Goal: Register for event/course

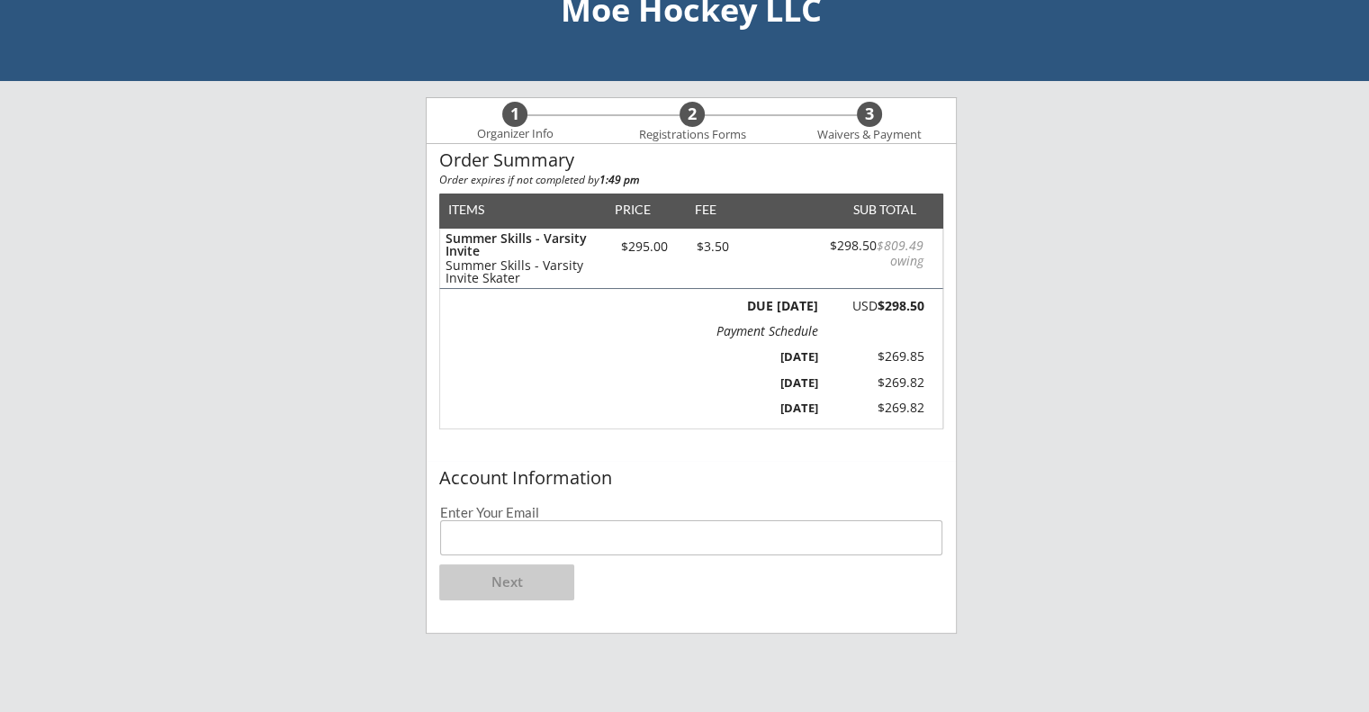
scroll to position [90, 0]
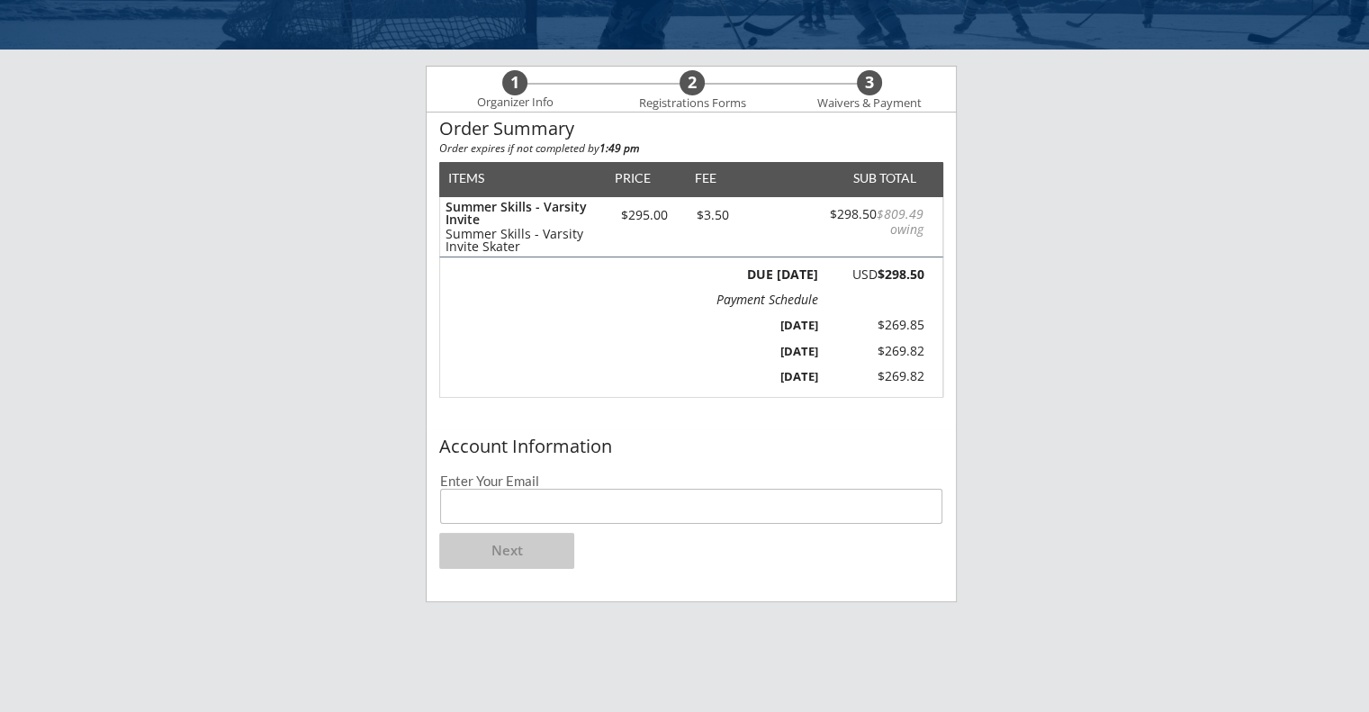
click at [531, 498] on input "email" at bounding box center [691, 506] width 502 height 35
type input "[EMAIL_ADDRESS][DOMAIN_NAME]"
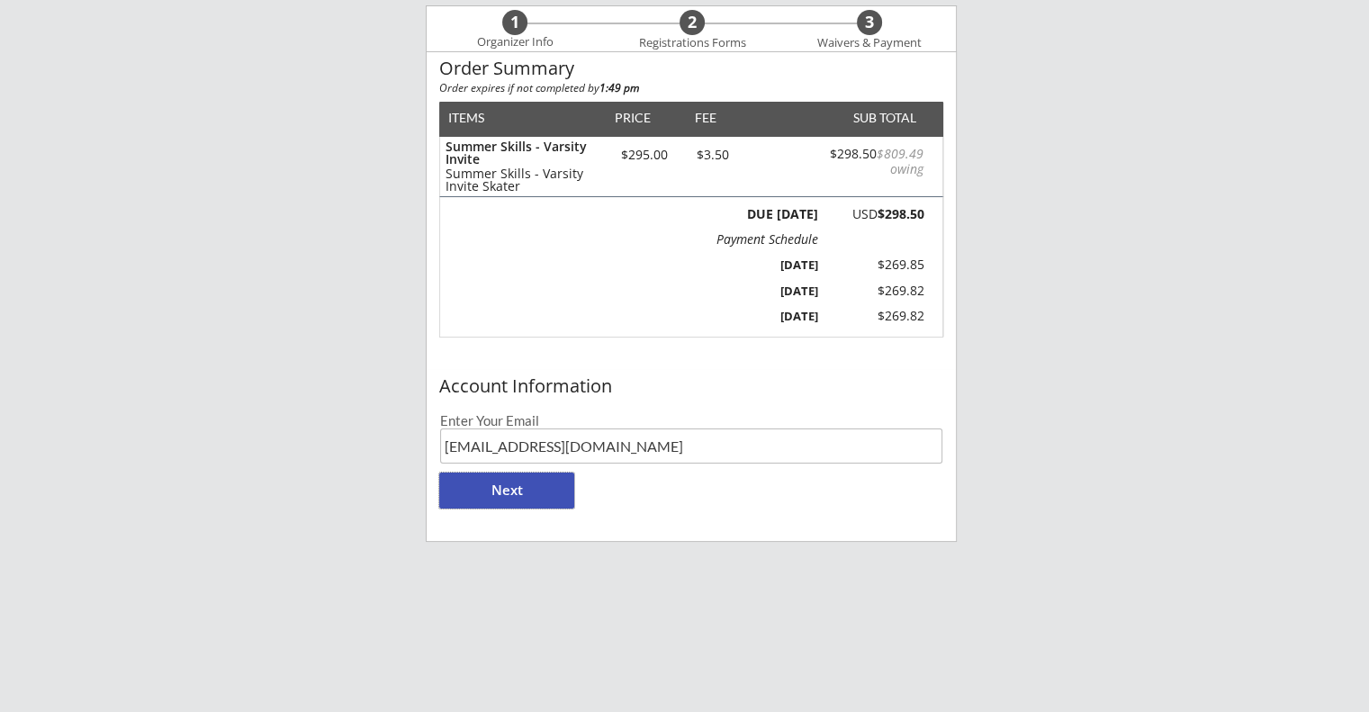
scroll to position [148, 0]
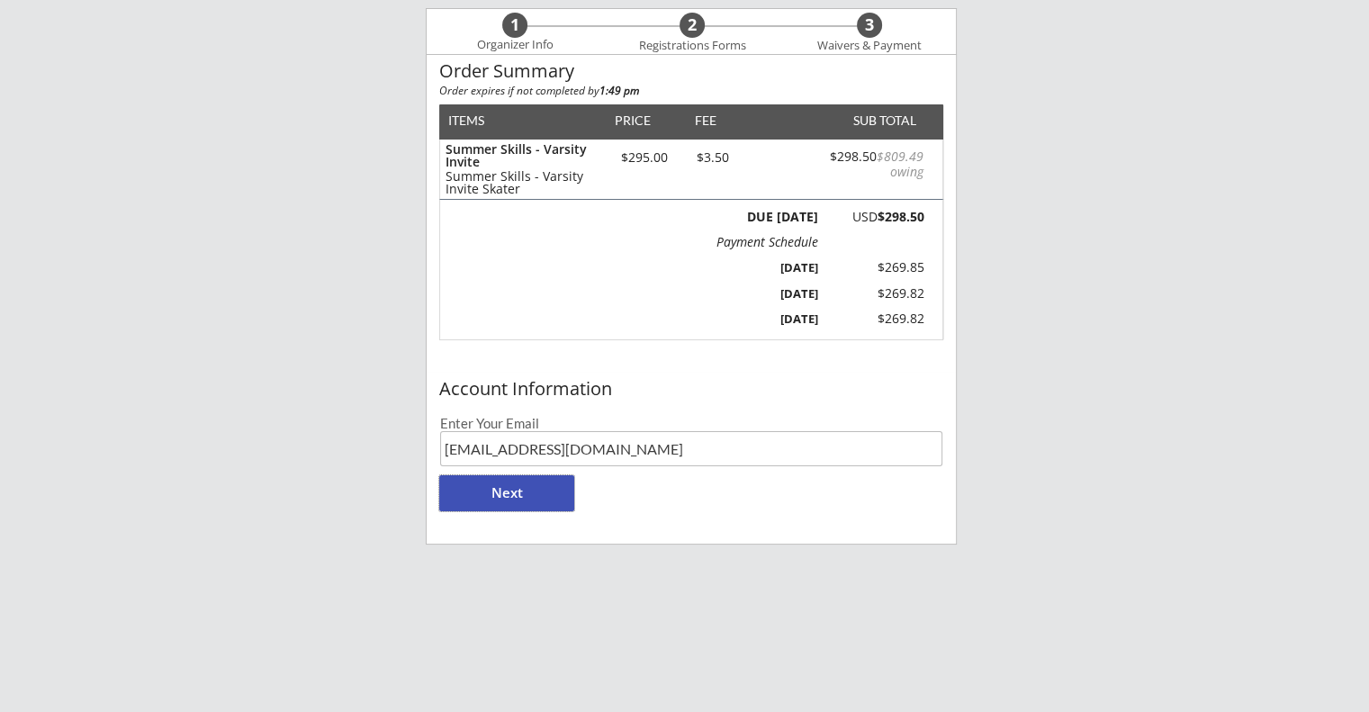
click at [497, 489] on button "Next" at bounding box center [506, 493] width 135 height 36
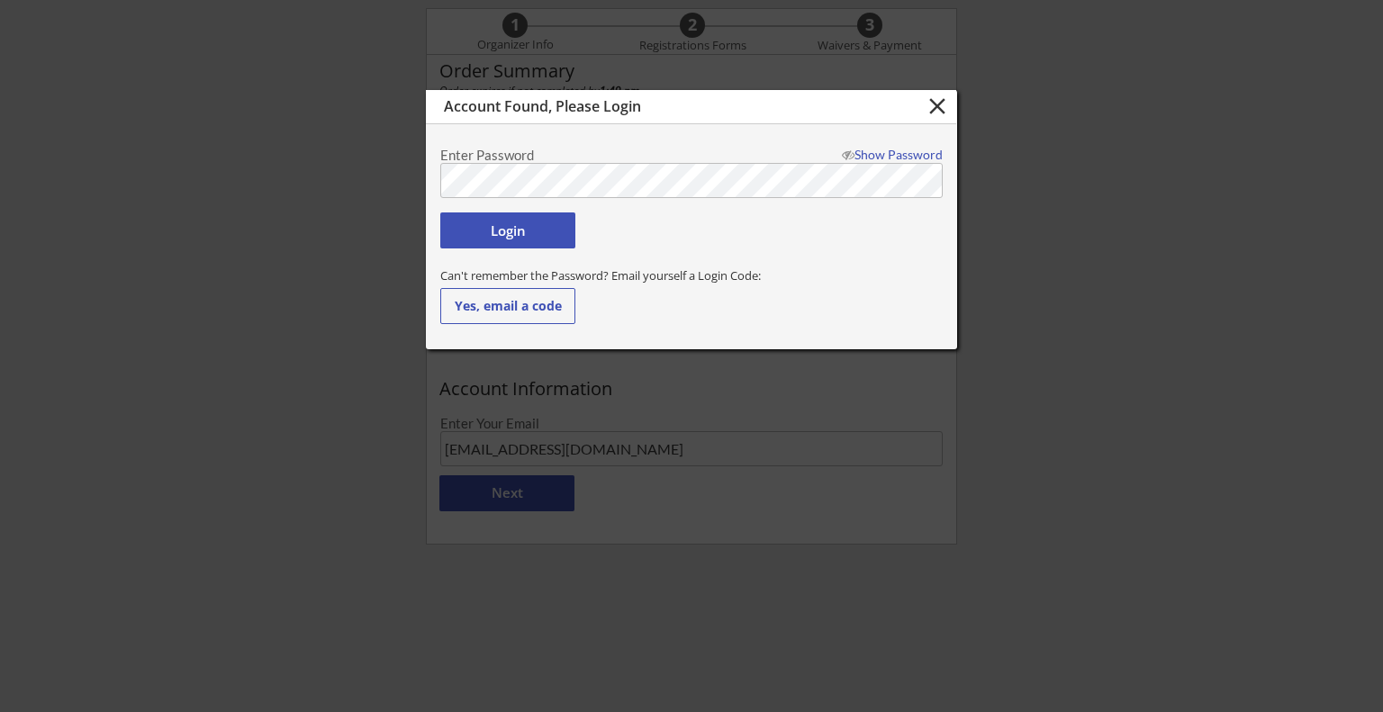
click at [510, 221] on button "Login" at bounding box center [507, 230] width 135 height 36
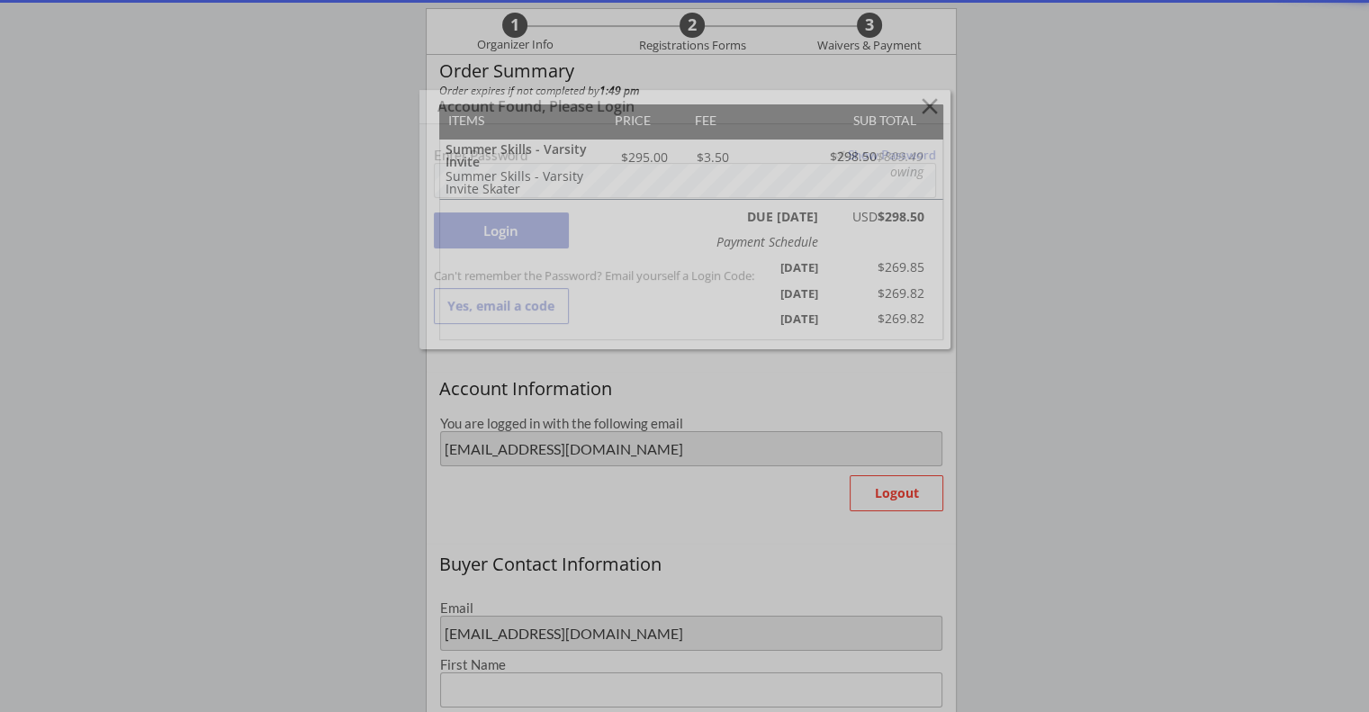
type input "[PERSON_NAME]"
type input "[PHONE_NUMBER]"
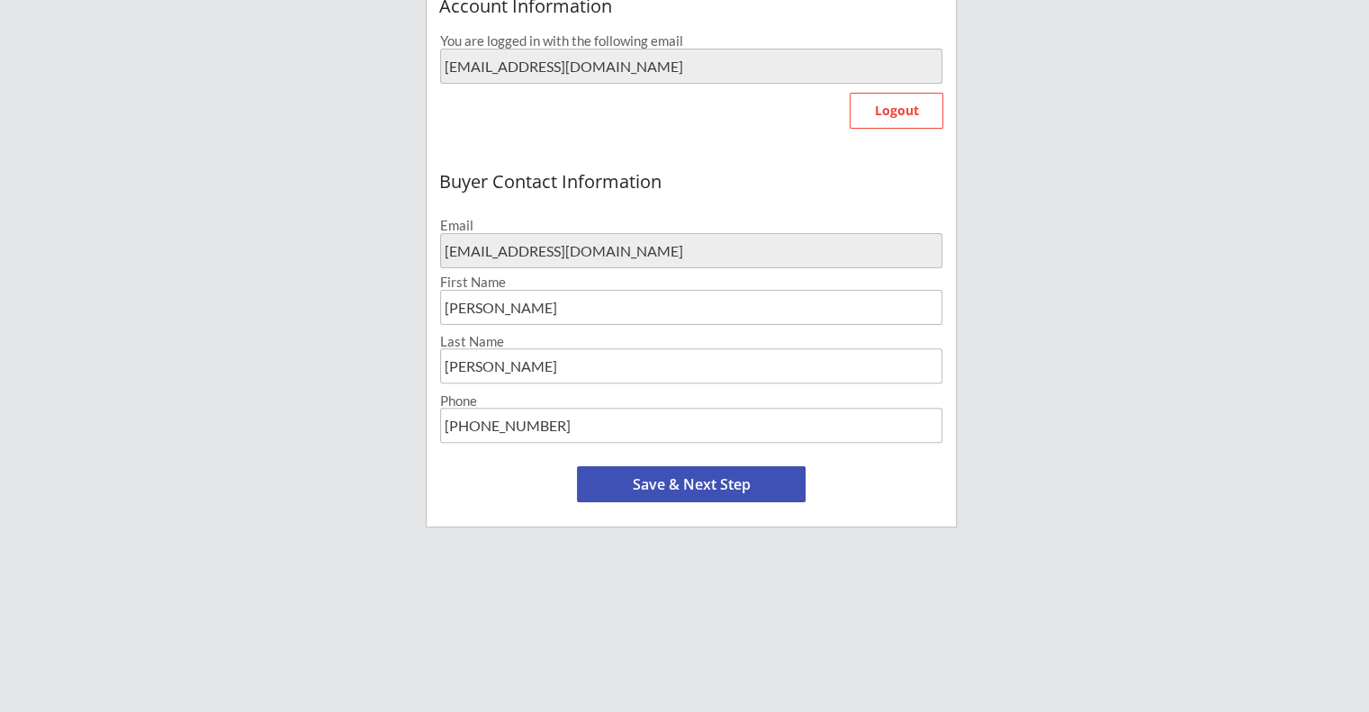
scroll to position [540, 0]
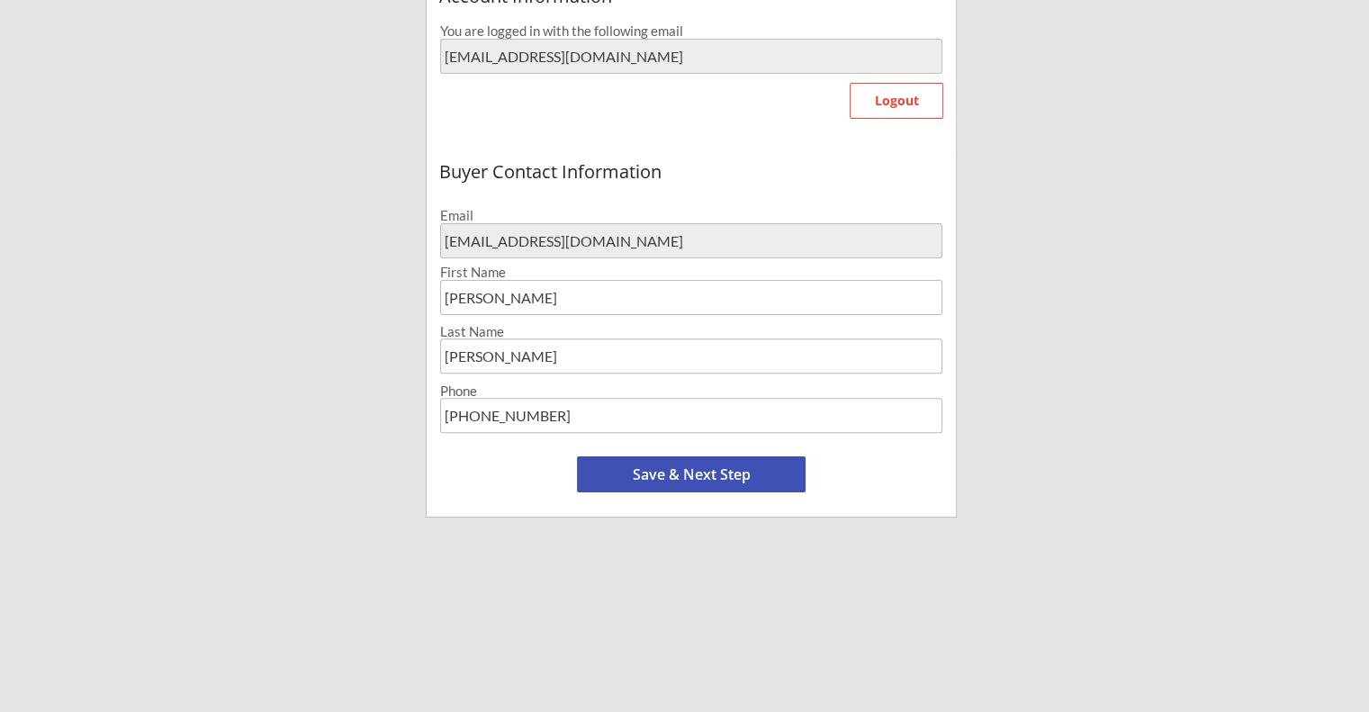
click at [697, 478] on button "Save & Next Step" at bounding box center [691, 474] width 229 height 36
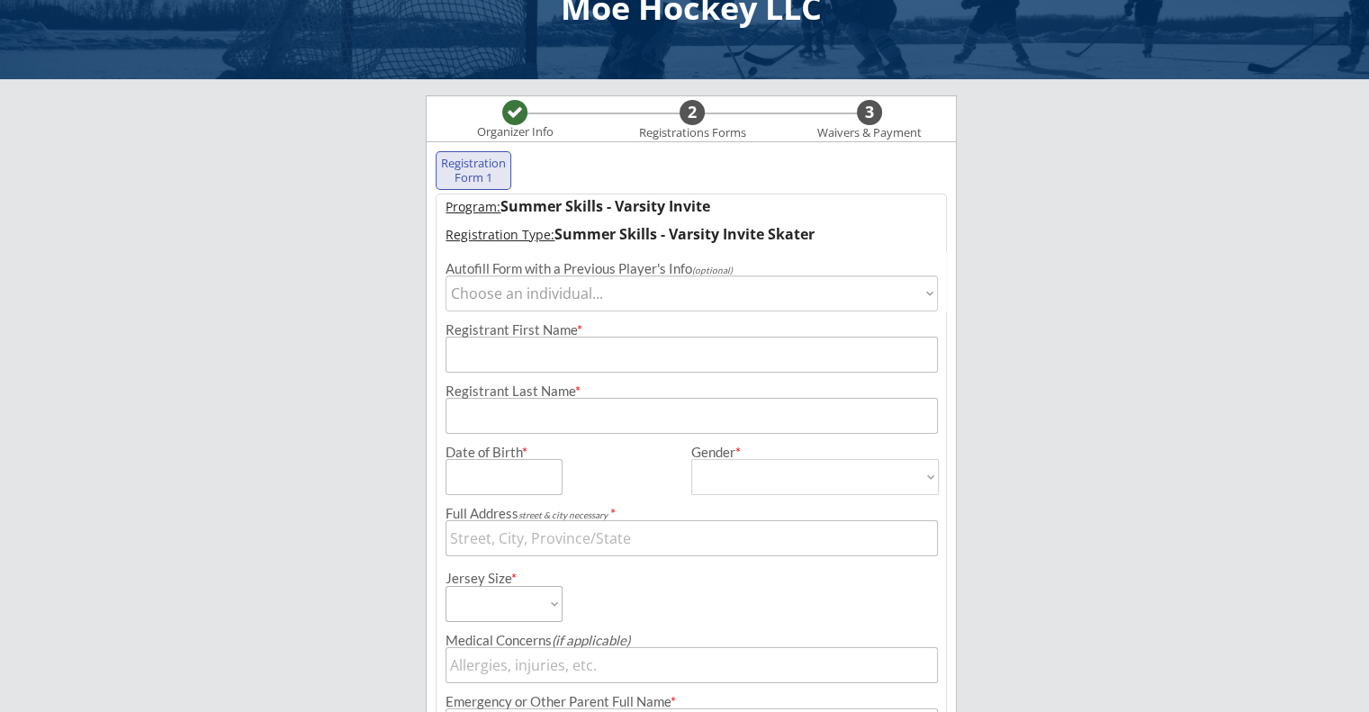
scroll to position [90, 0]
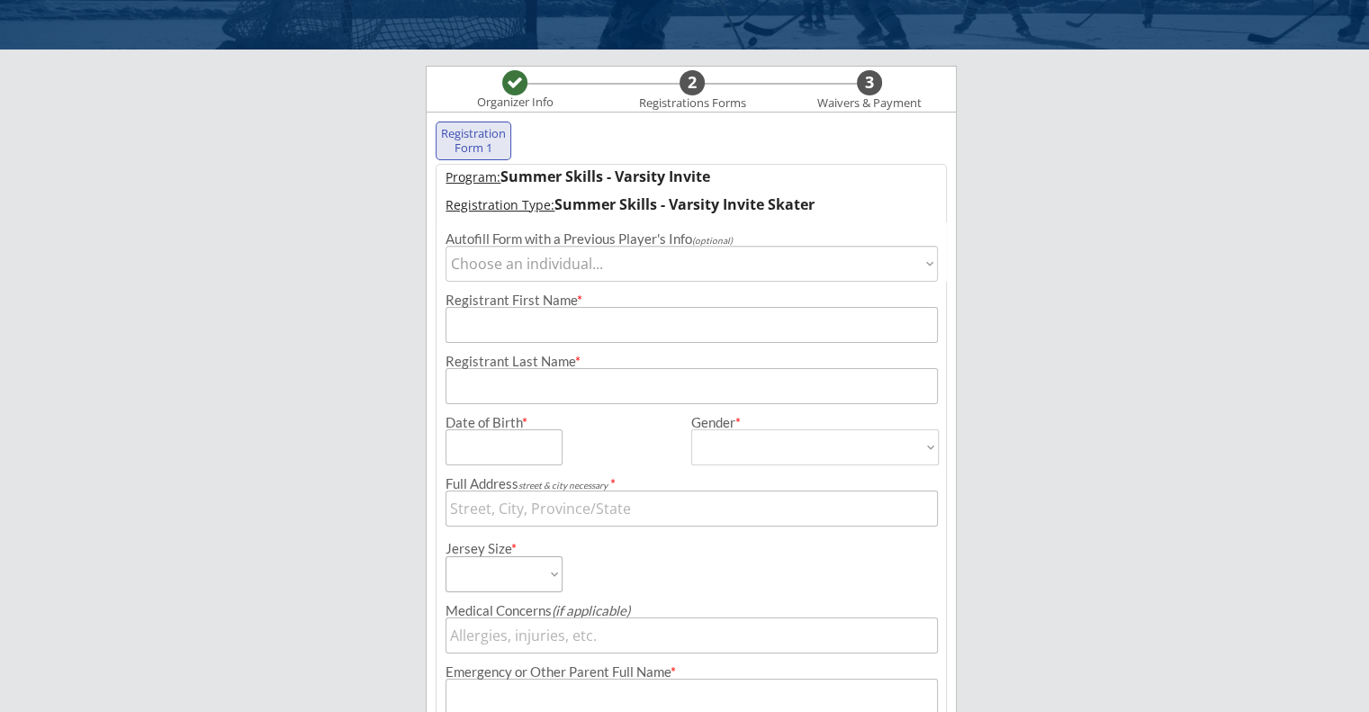
click at [625, 266] on select "Choose an individual... [PERSON_NAME]" at bounding box center [692, 264] width 492 height 36
select select ""1348695171700984260__LOOKUP__1727204028711x281588350852268030""
click at [446, 246] on select "Choose an individual... [PERSON_NAME]" at bounding box center [692, 264] width 492 height 36
type input "Addisyn"
type input "[PERSON_NAME]"
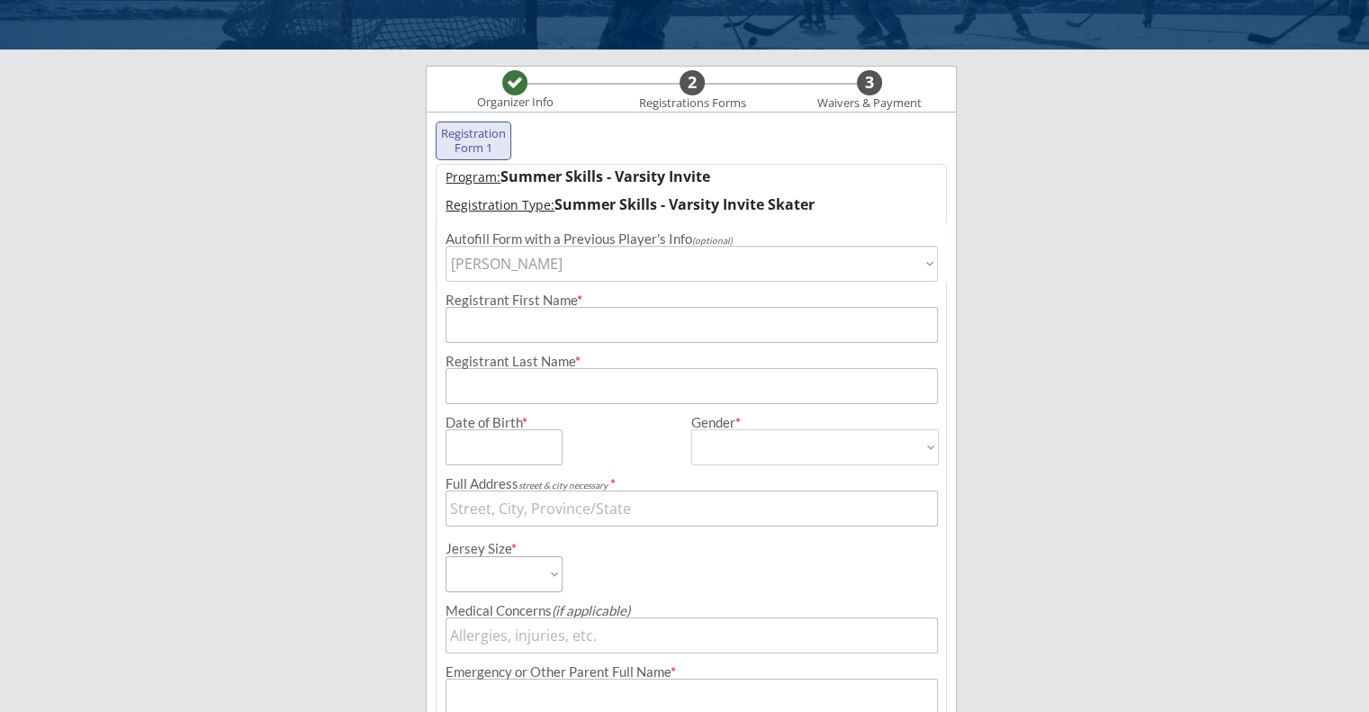
type input "[DATE]"
type input "[STREET_ADDRESS]"
type input "[DEMOGRAPHIC_DATA]"
select select ""[DEMOGRAPHIC_DATA]""
type input "[PERSON_NAME]"
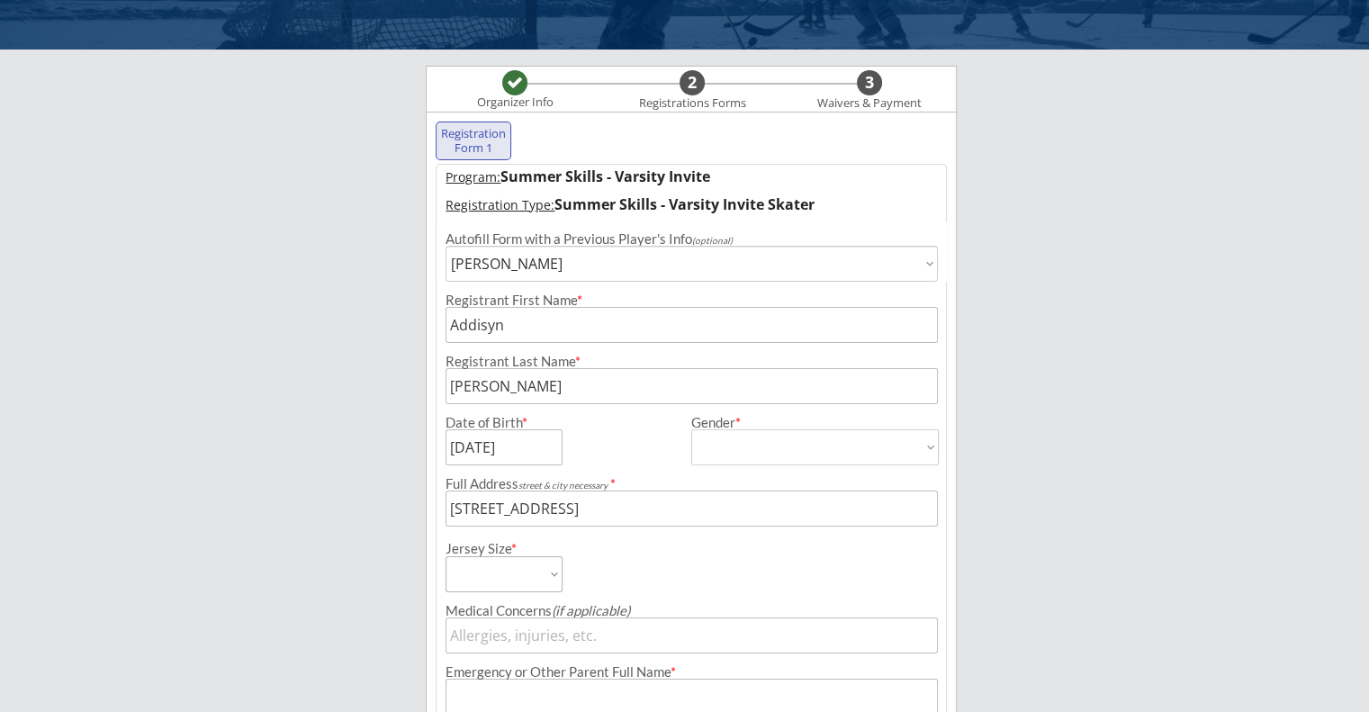
type input "[PHONE_NUMBER]"
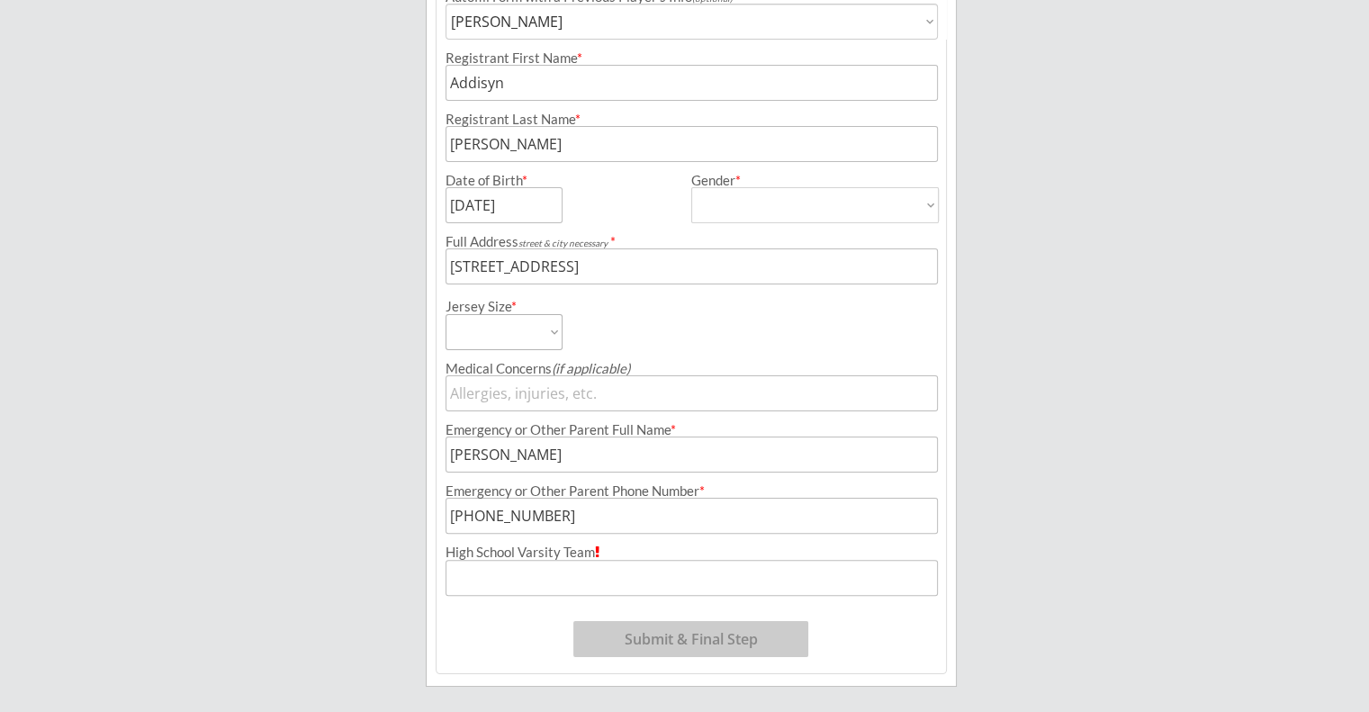
scroll to position [360, 0]
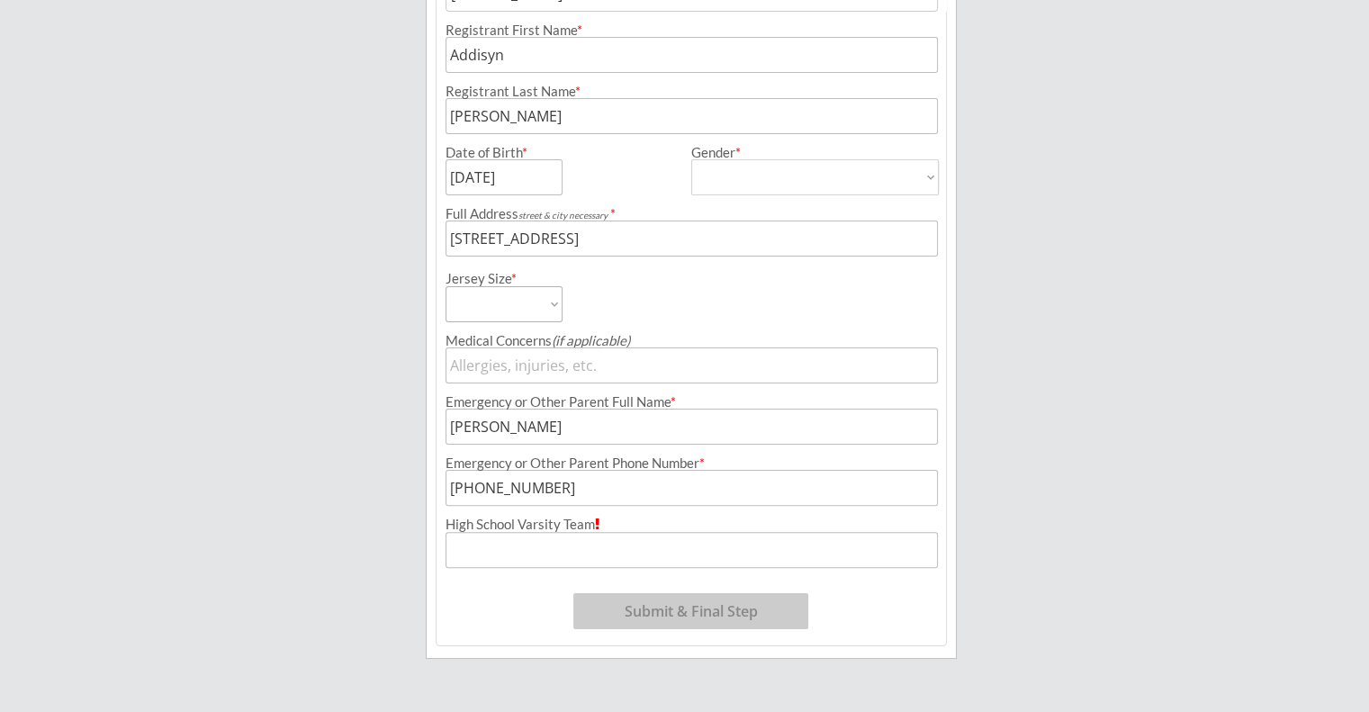
click at [547, 294] on select "Adult Small Adult Medium Adult Large Adult Goalie Cut" at bounding box center [504, 304] width 117 height 36
select select ""Adult Large""
click at [446, 286] on select "Adult Small Adult Medium Adult Large Adult Goalie Cut" at bounding box center [504, 304] width 117 height 36
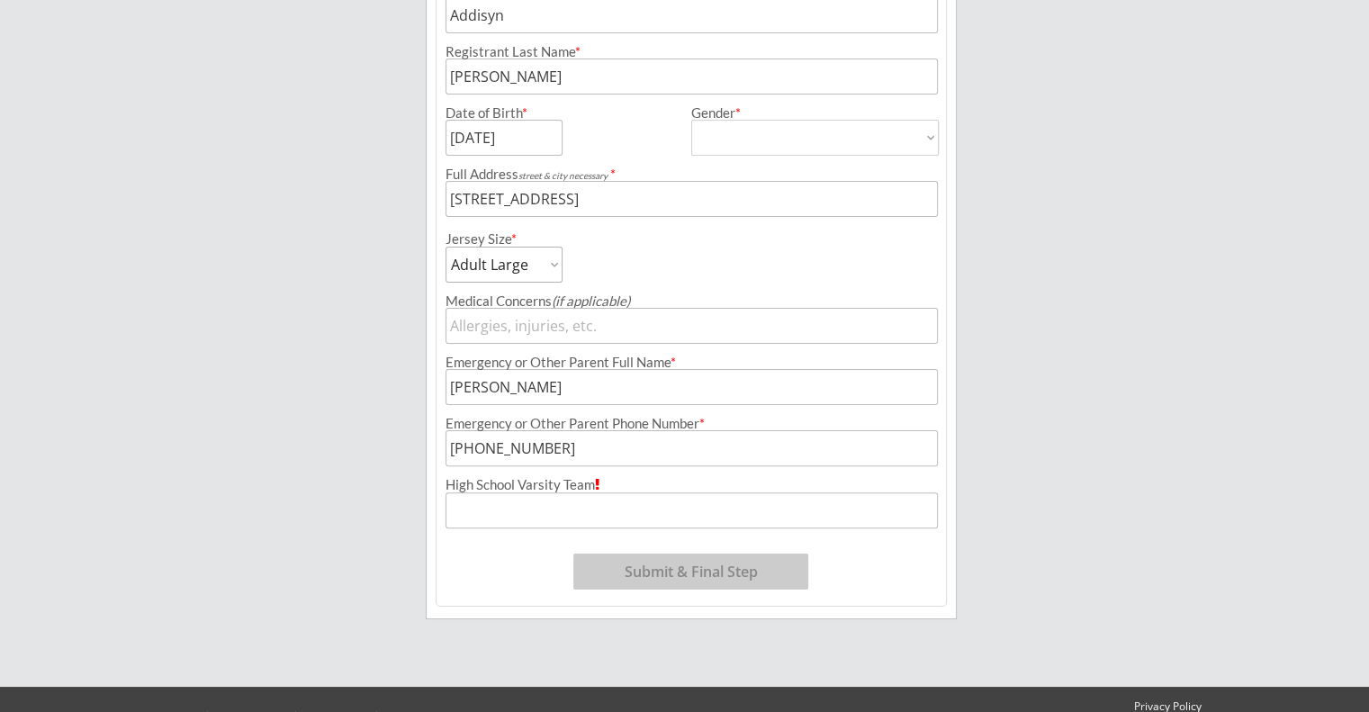
scroll to position [435, 0]
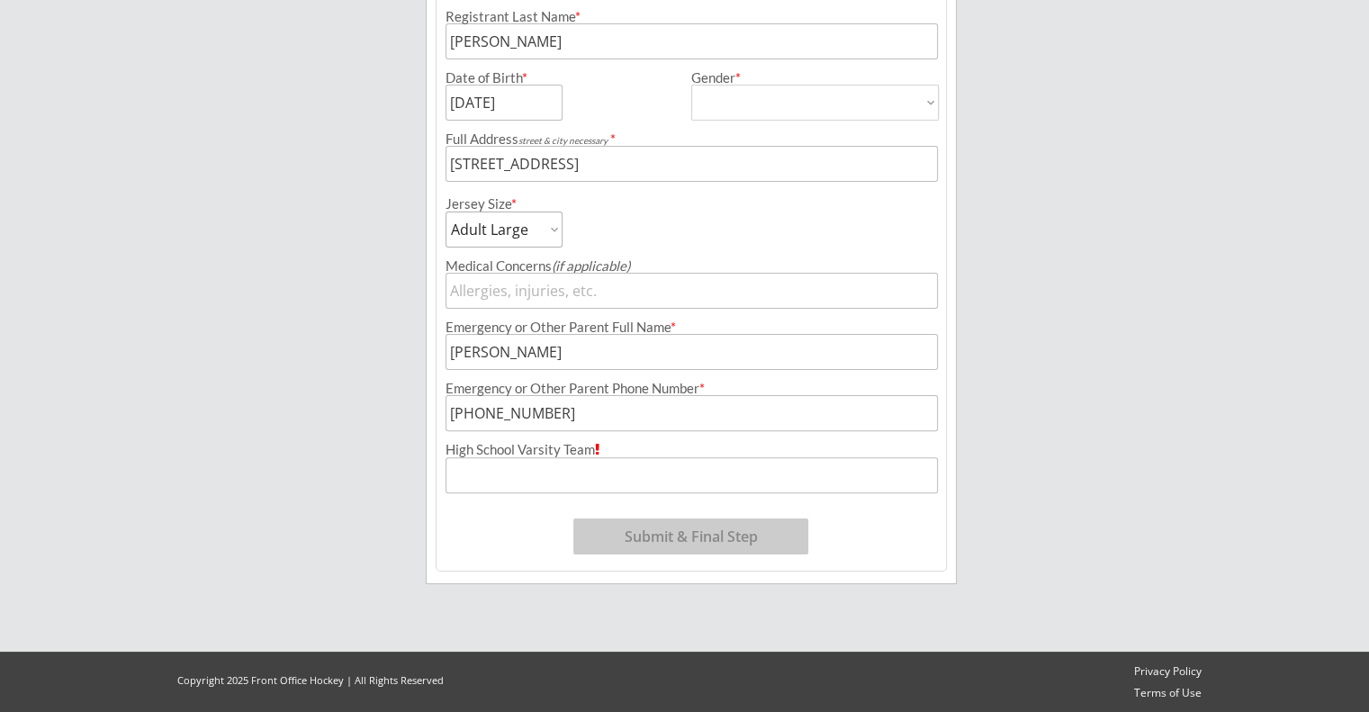
click at [497, 471] on input "input" at bounding box center [692, 475] width 492 height 36
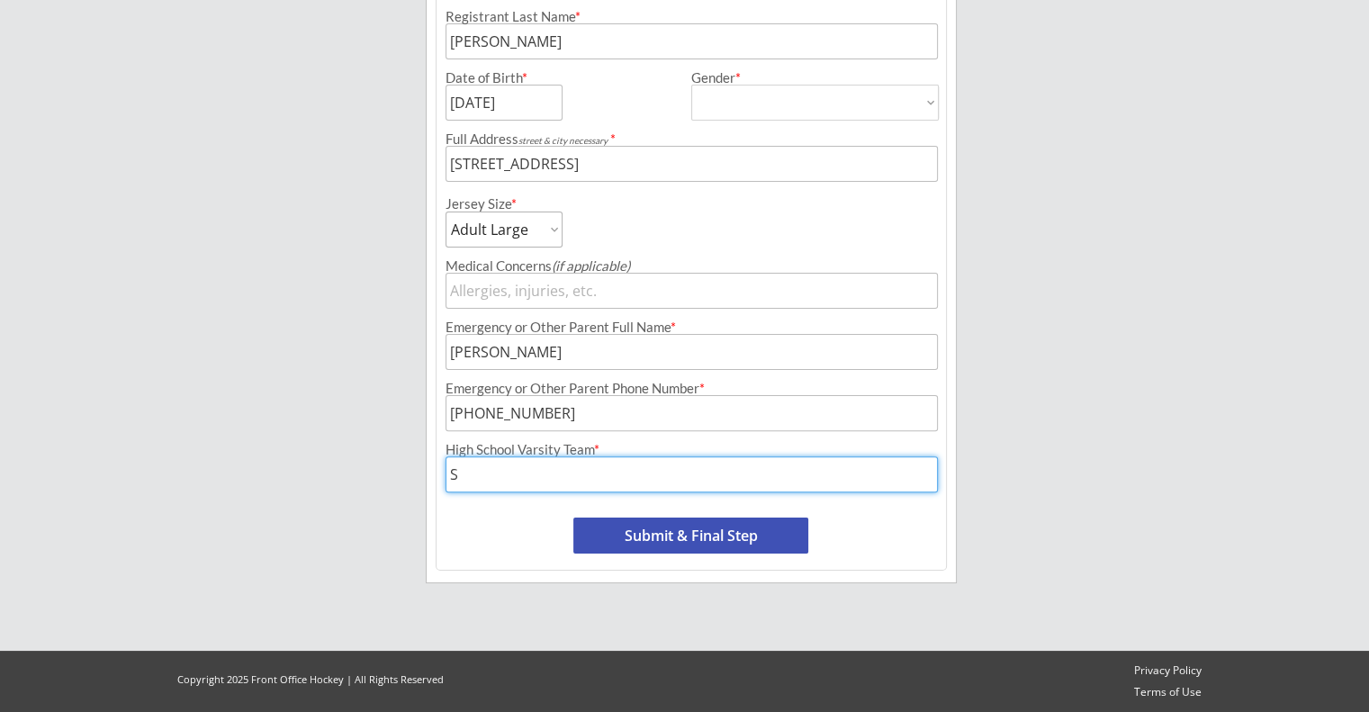
scroll to position [434, 0]
type input "[GEOGRAPHIC_DATA]"
click at [669, 541] on button "Submit & Final Step" at bounding box center [690, 537] width 235 height 36
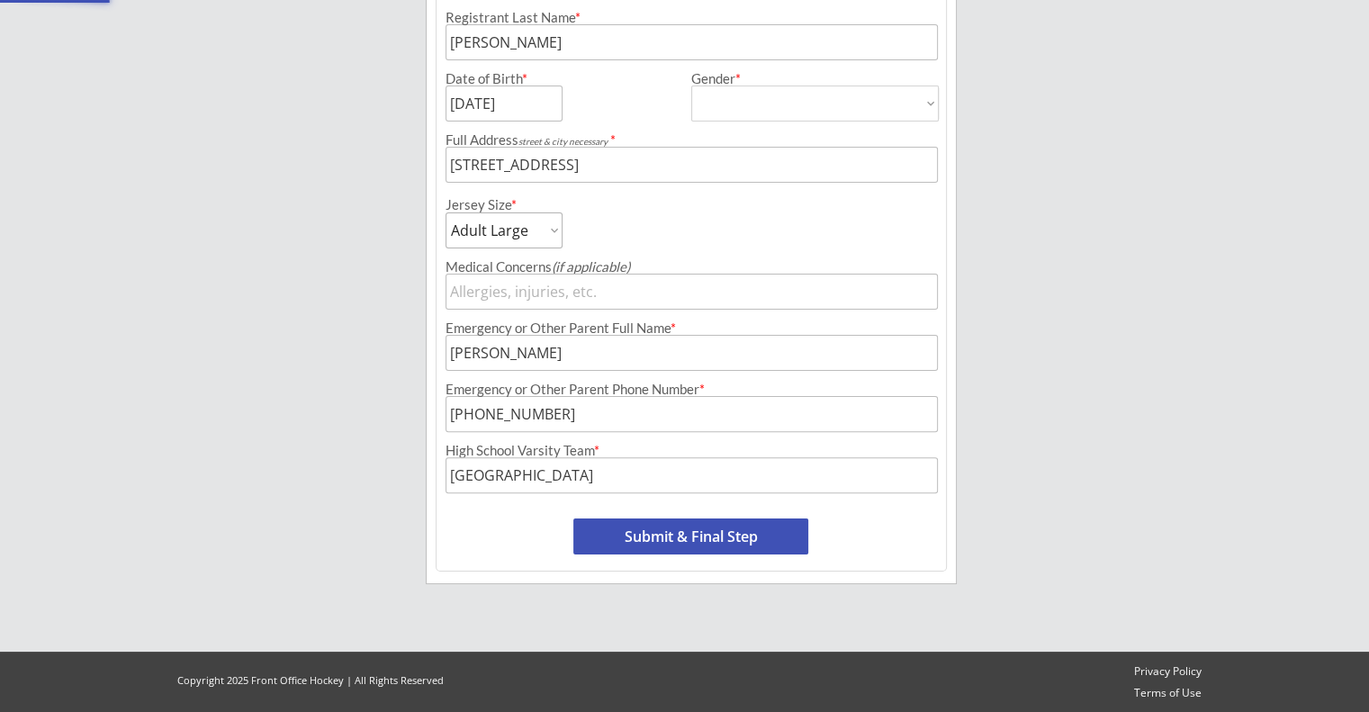
select select ""Yes, use this card""
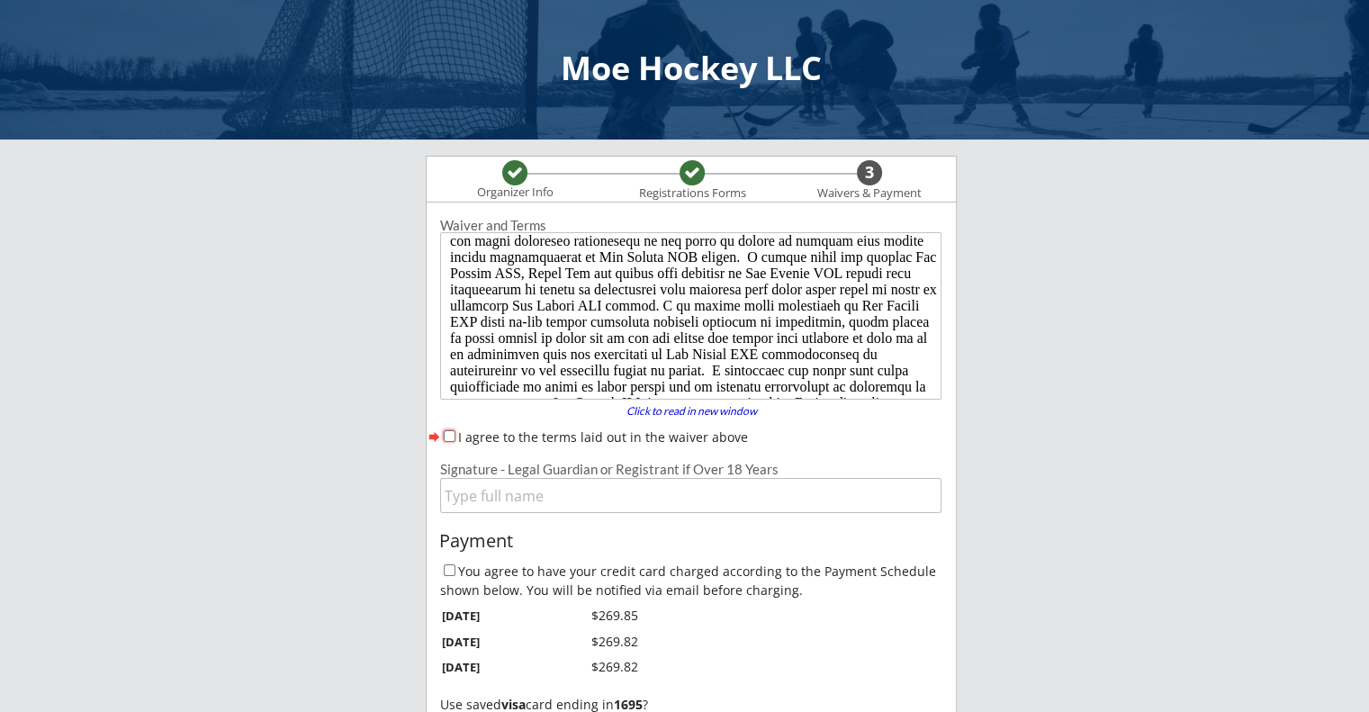
scroll to position [194, 0]
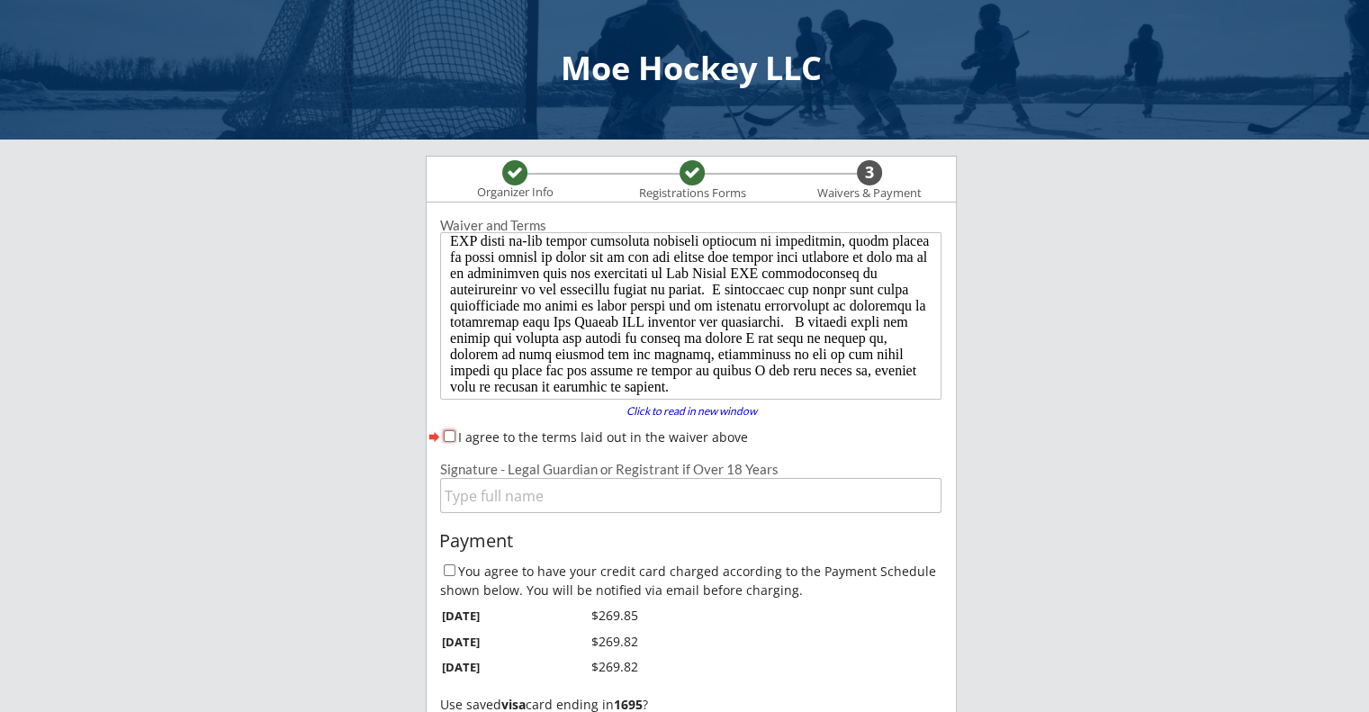
click at [444, 431] on input "I agree to the terms laid out in the waiver above" at bounding box center [450, 436] width 12 height 12
checkbox input "true"
click at [563, 492] on input "input" at bounding box center [690, 495] width 501 height 35
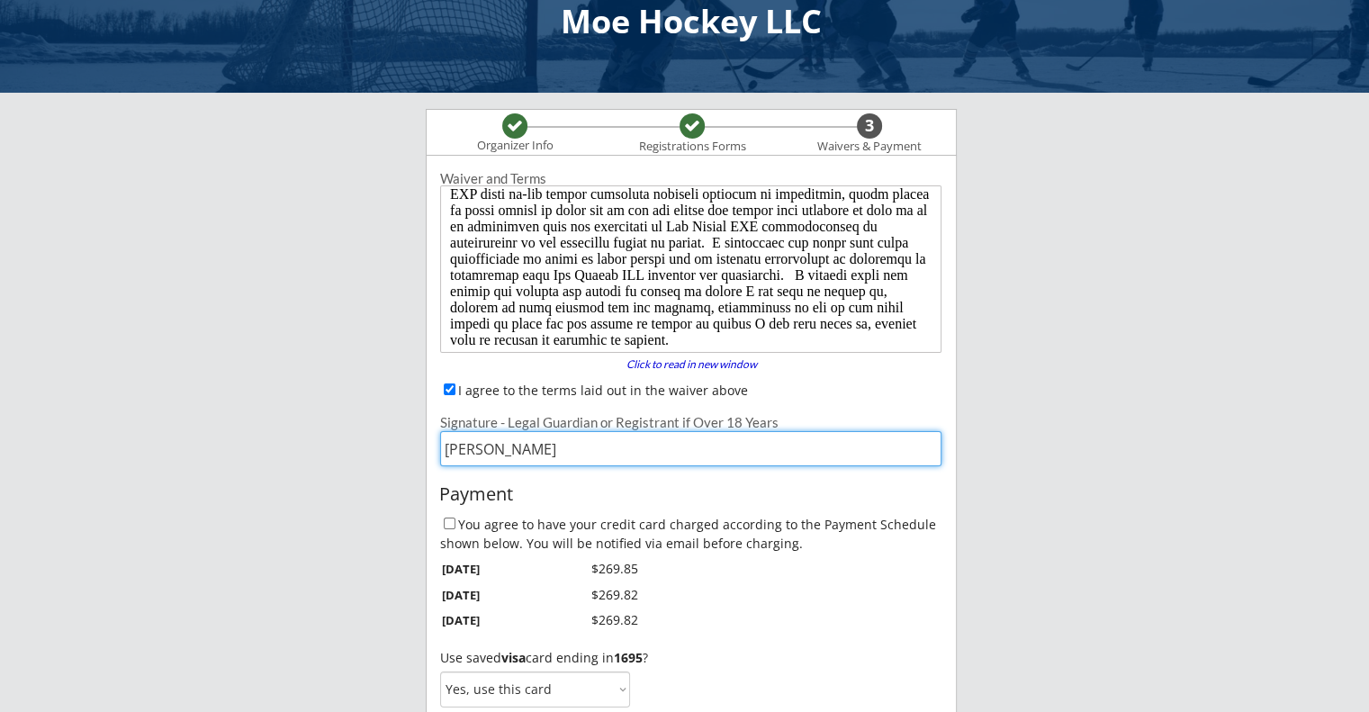
scroll to position [90, 0]
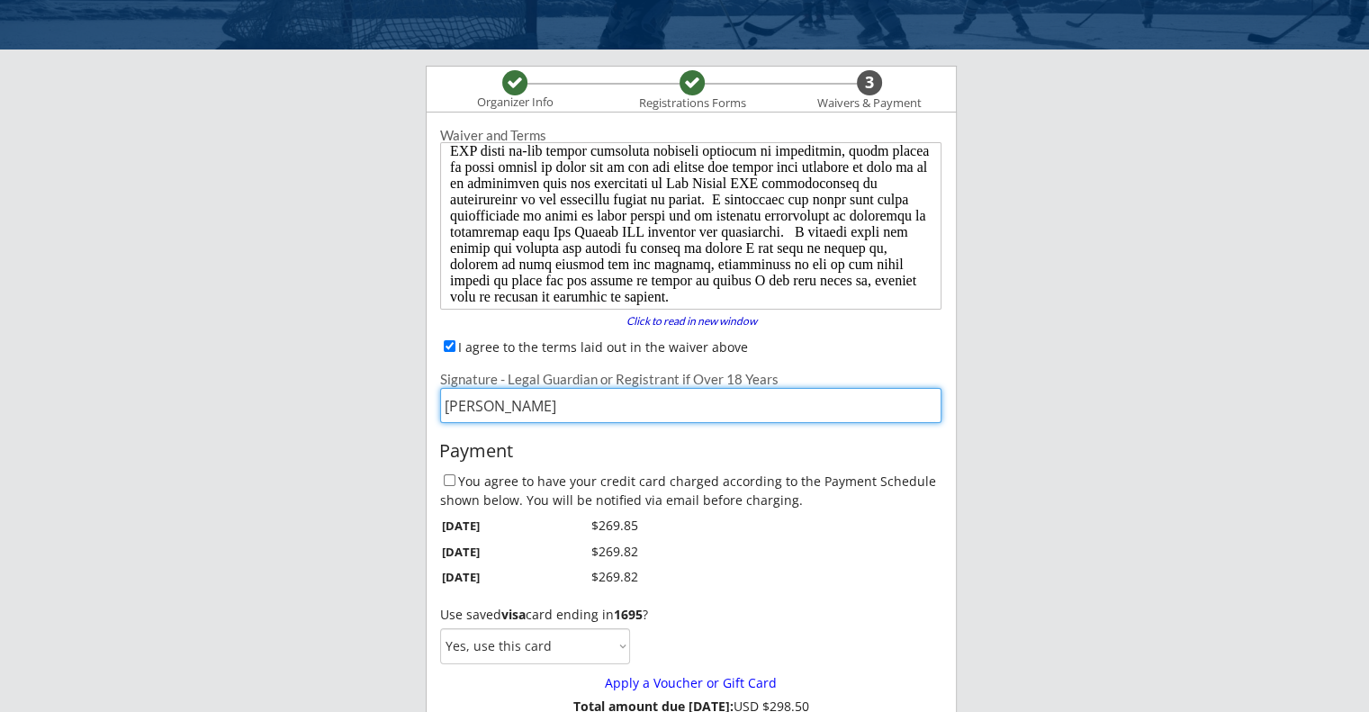
type input "[PERSON_NAME]"
click at [450, 480] on input "You agree to have your credit card charged according to the Payment Schedule sh…" at bounding box center [450, 480] width 12 height 12
checkbox input "true"
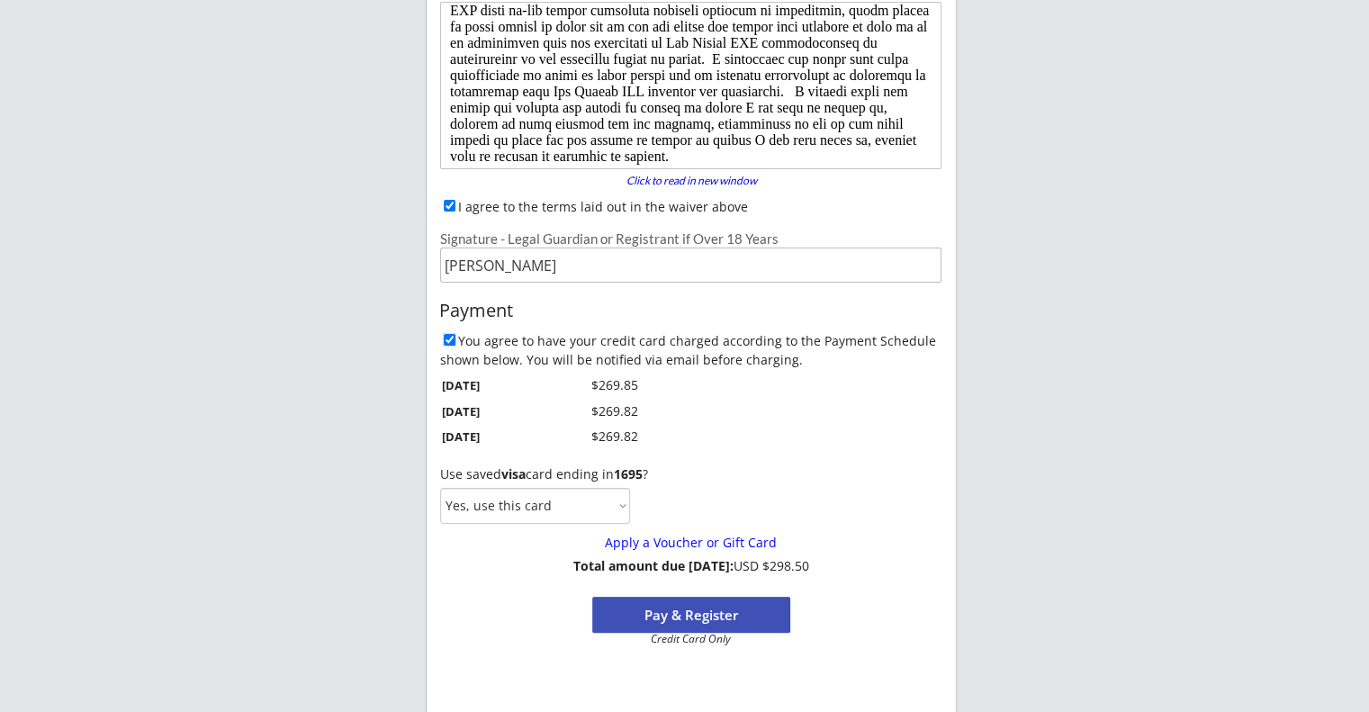
scroll to position [270, 0]
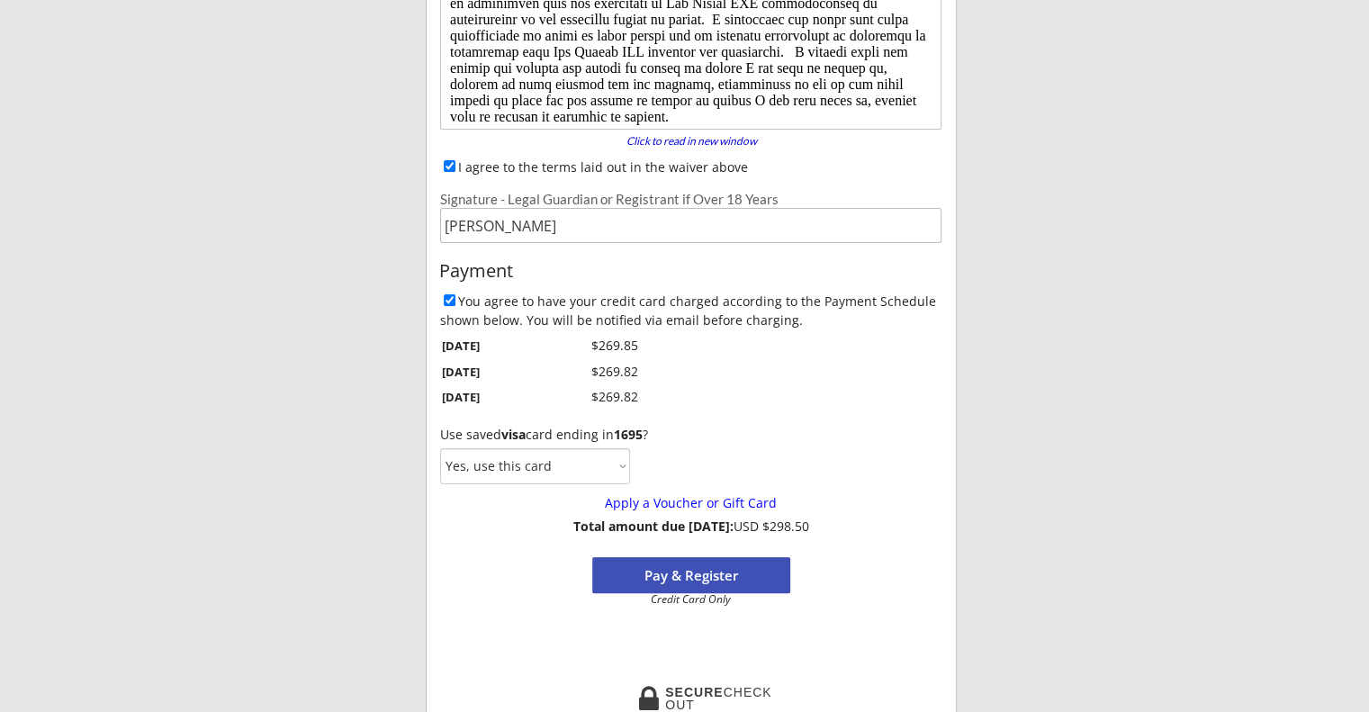
click at [524, 475] on select "Yes, use this card No, use a different card" at bounding box center [535, 466] width 190 height 36
click at [523, 471] on select "Yes, use this card No, use a different card" at bounding box center [535, 466] width 190 height 36
click at [742, 446] on div "Use saved visa card ending in [DATE] ? Yes, use this card No, use a different c…" at bounding box center [691, 450] width 528 height 74
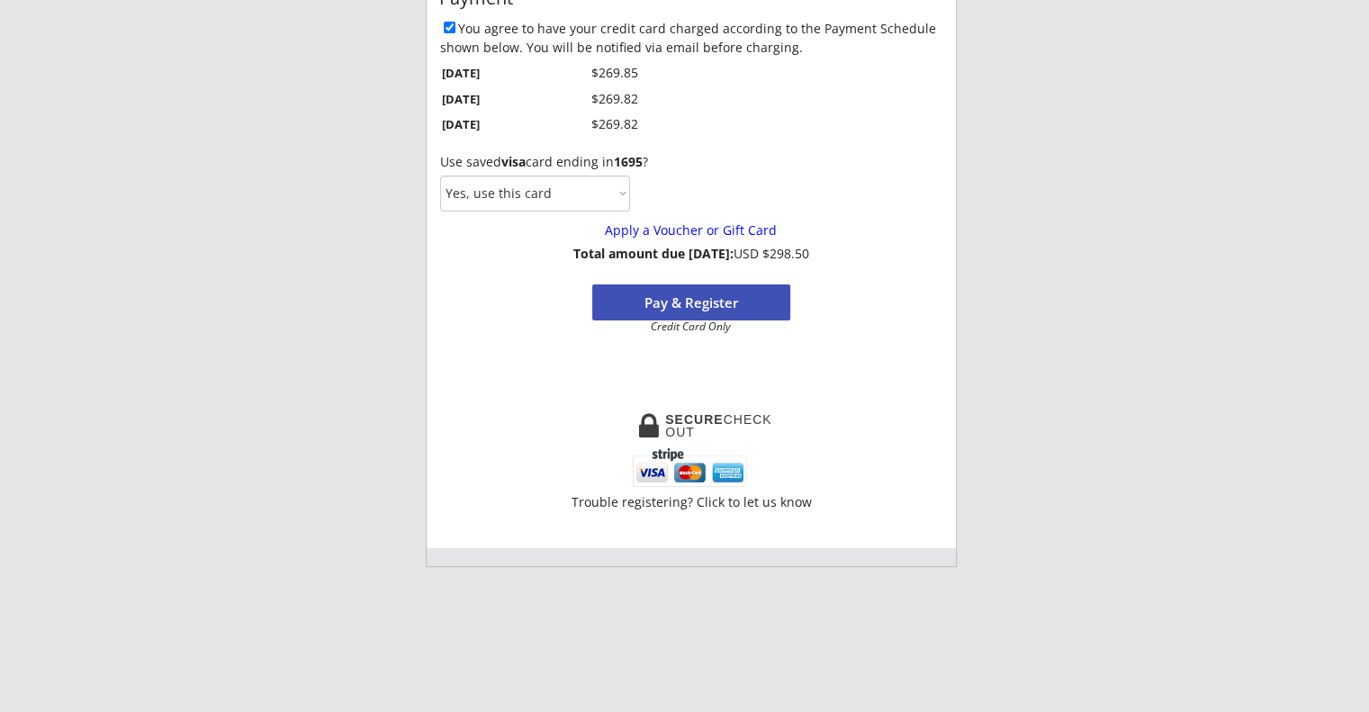
scroll to position [540, 0]
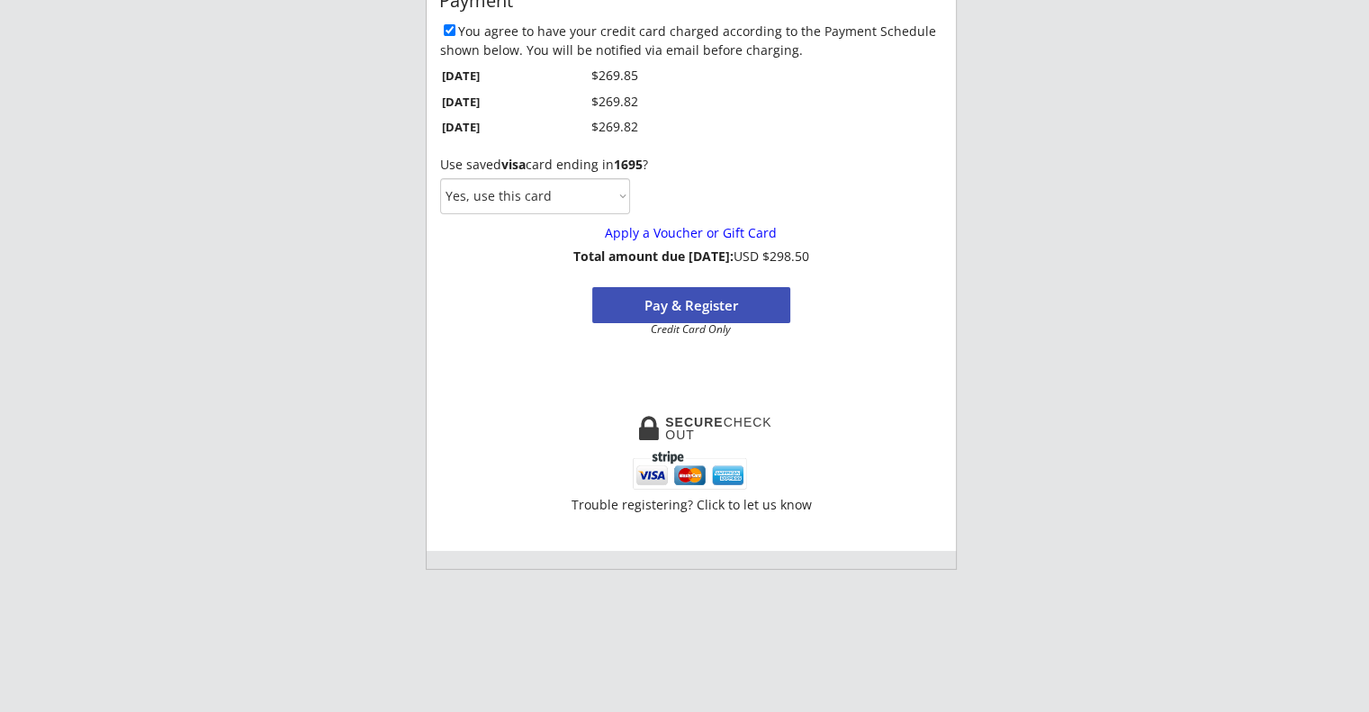
click at [687, 309] on button "Pay & Register" at bounding box center [691, 305] width 198 height 36
